Goal: Obtain resource: Download file/media

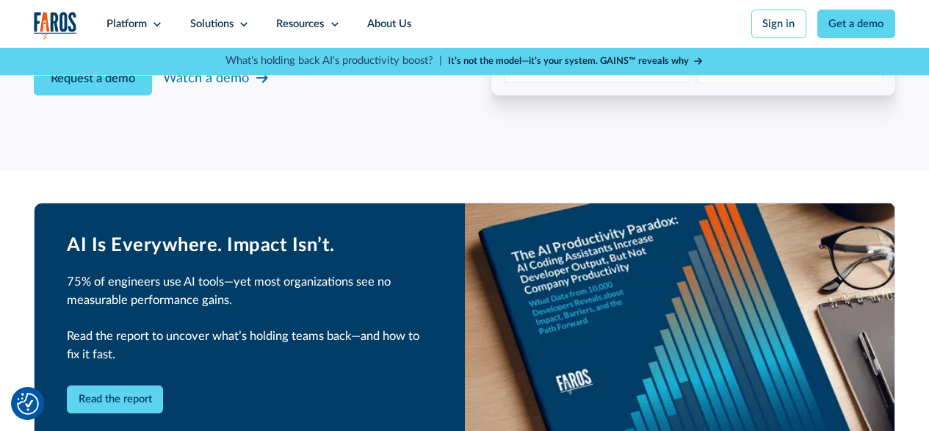
scroll to position [2497, 0]
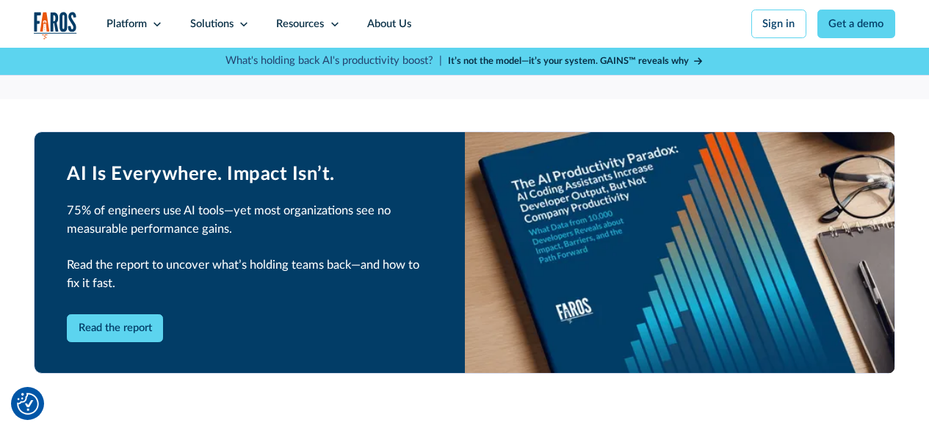
click at [250, 343] on div "Read the report" at bounding box center [250, 328] width 366 height 29
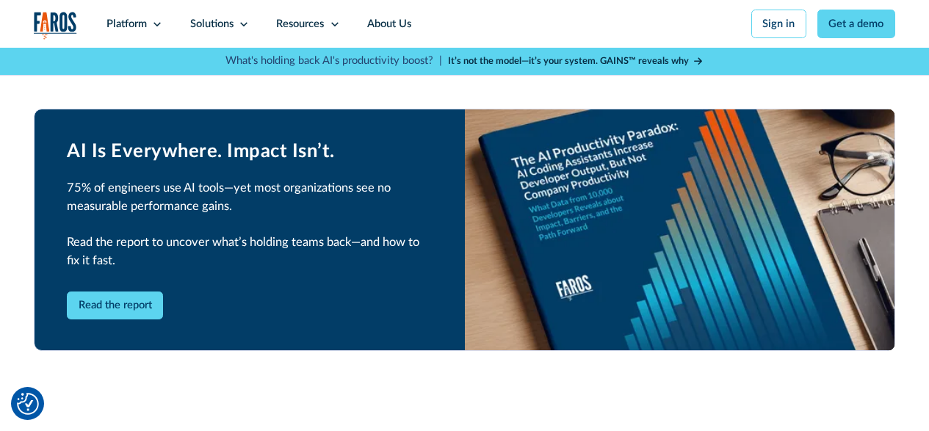
scroll to position [2570, 0]
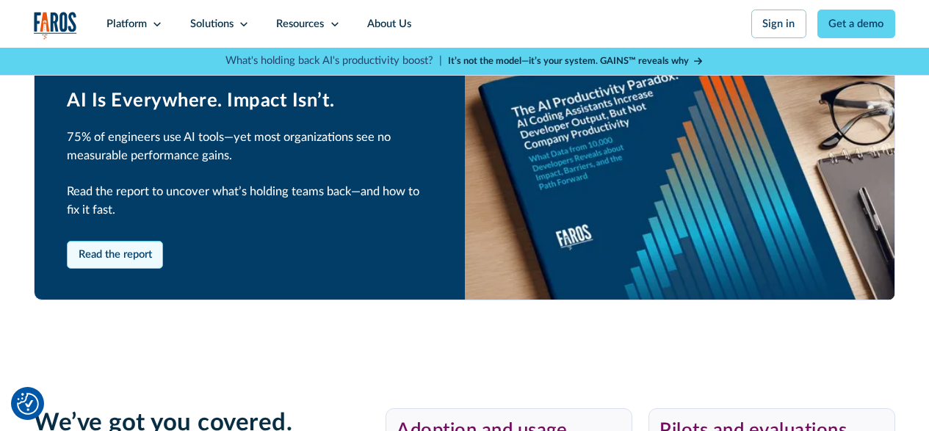
click at [134, 270] on link "Read the report" at bounding box center [115, 255] width 96 height 29
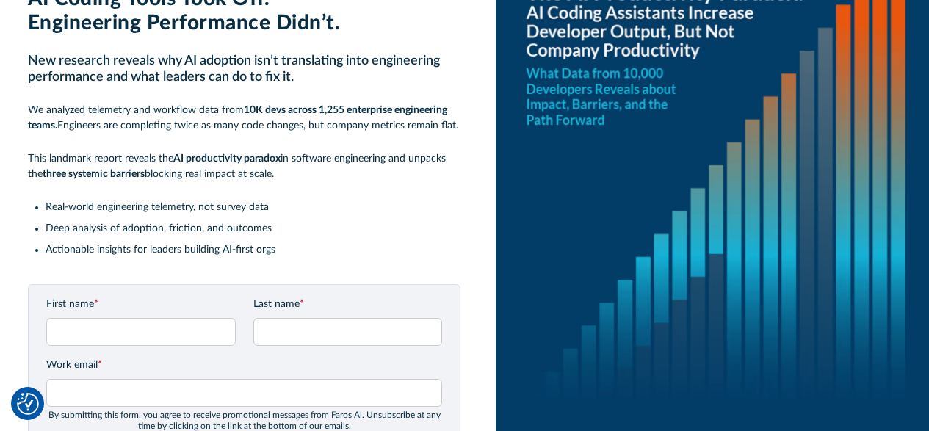
scroll to position [147, 0]
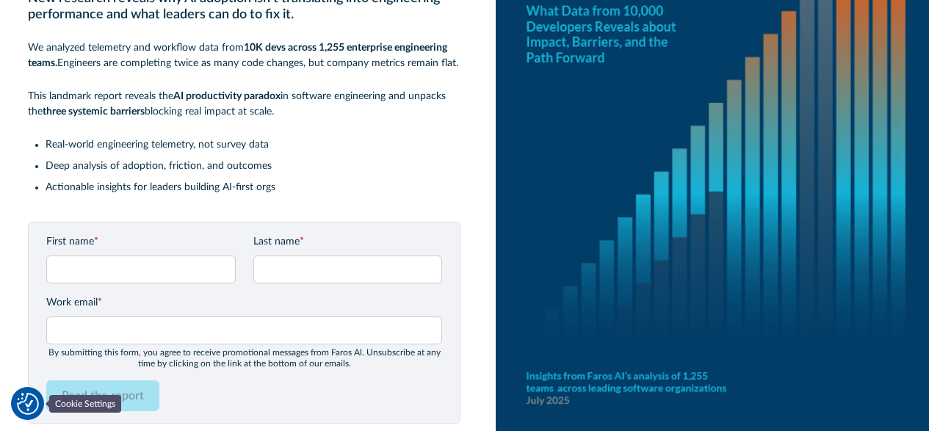
click at [20, 394] on img "Cookie Settings" at bounding box center [28, 404] width 22 height 22
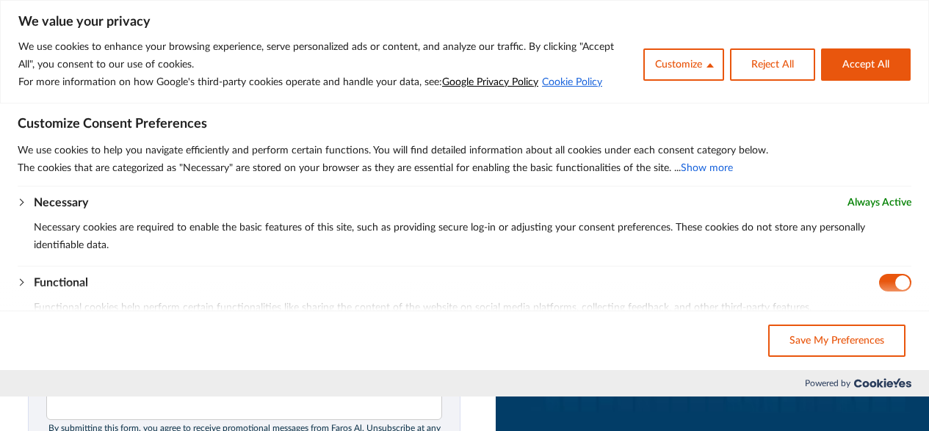
scroll to position [0, 0]
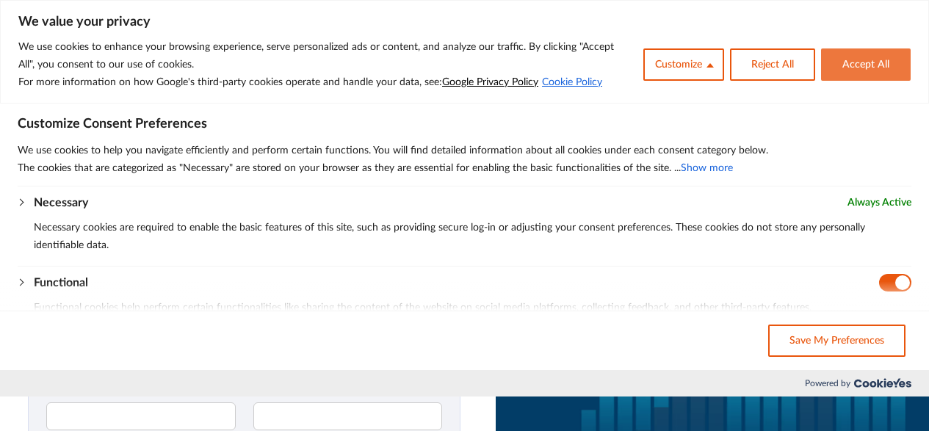
click at [854, 65] on button "Accept All" at bounding box center [866, 64] width 90 height 32
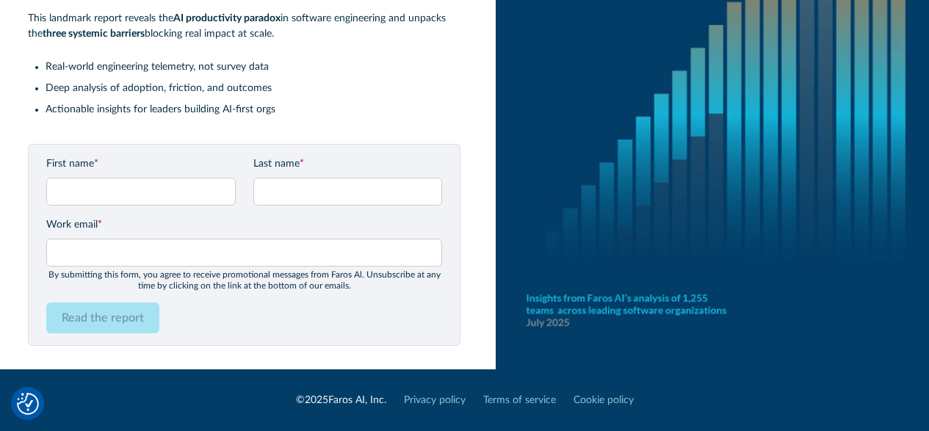
scroll to position [225, 0]
click at [213, 310] on div "Read the report" at bounding box center [244, 317] width 397 height 31
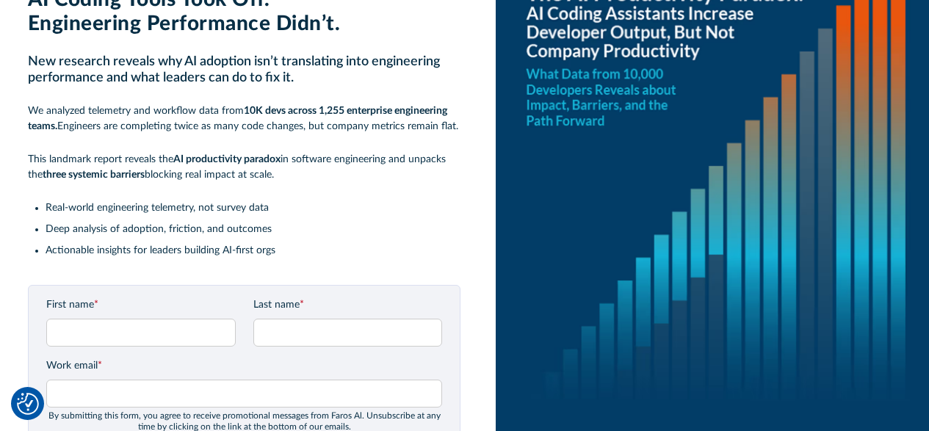
scroll to position [147, 0]
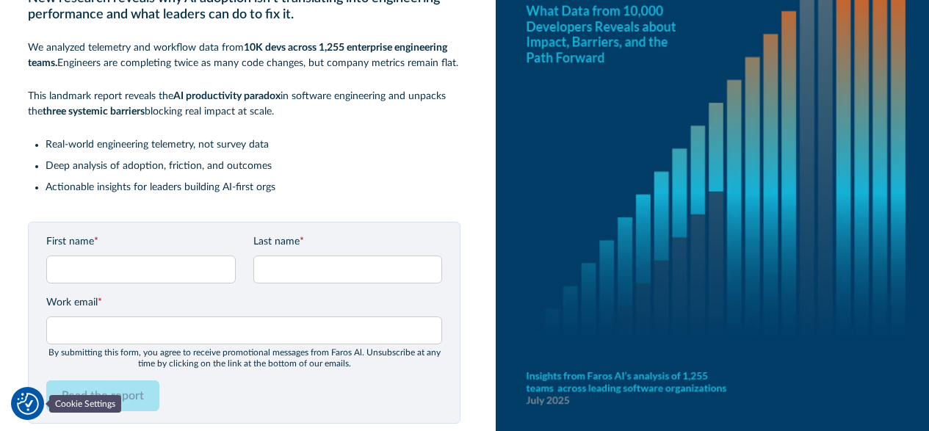
click at [29, 397] on img "Cookie Settings" at bounding box center [28, 404] width 22 height 22
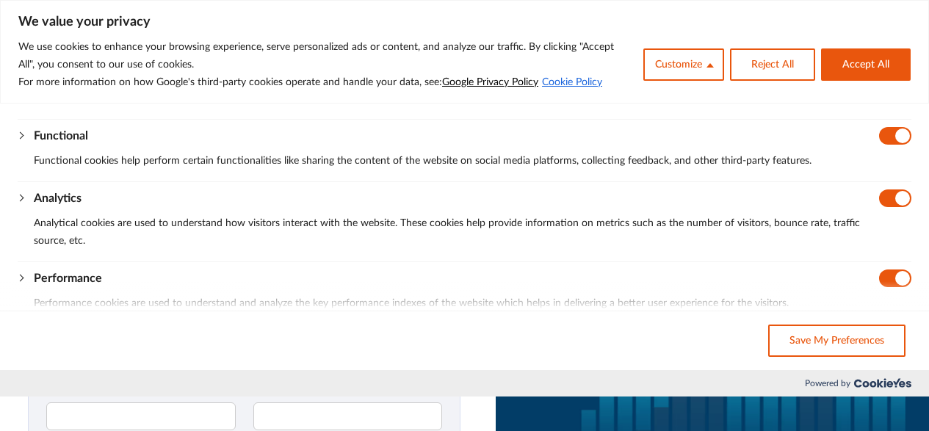
click at [892, 272] on input "Disable Performance" at bounding box center [895, 279] width 32 height 18
checkbox input "false"
